Goal: Navigation & Orientation: Find specific page/section

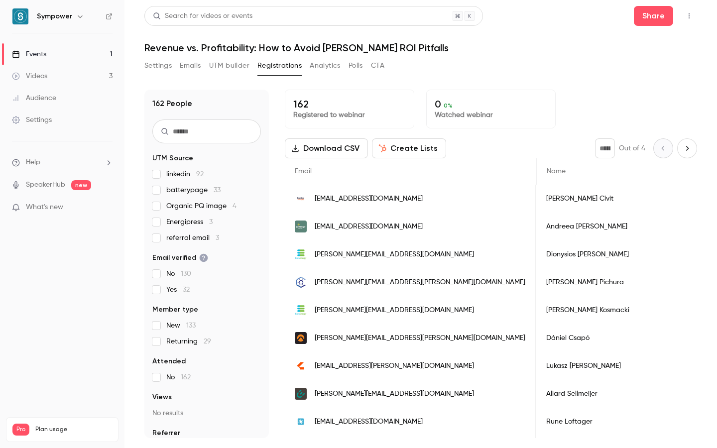
scroll to position [0, 462]
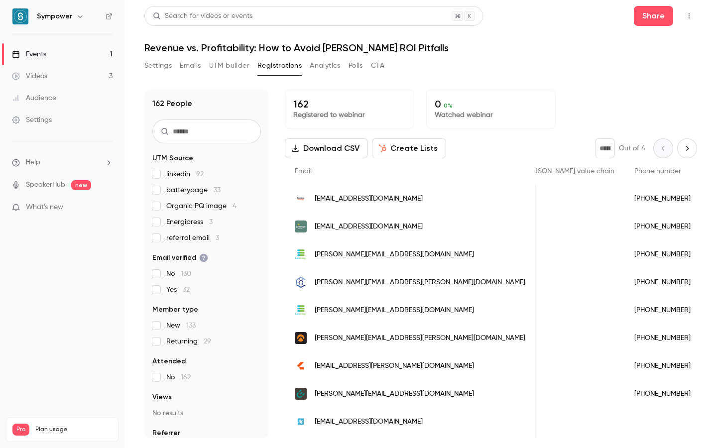
click at [54, 56] on link "Events 1" at bounding box center [62, 54] width 124 height 22
